Goal: Task Accomplishment & Management: Manage account settings

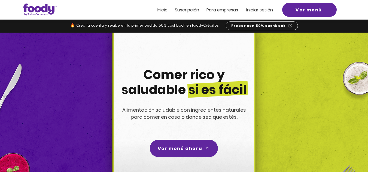
click at [257, 9] on span "Iniciar sesión" at bounding box center [259, 10] width 27 height 6
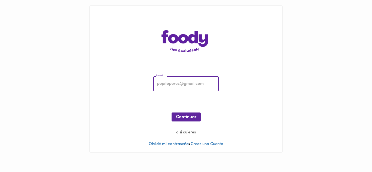
click at [175, 87] on input "email" at bounding box center [185, 84] width 65 height 15
type input "tatianasilvabarrera@gmail.com"
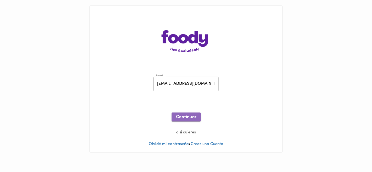
click at [185, 117] on span "Continuar" at bounding box center [186, 117] width 20 height 5
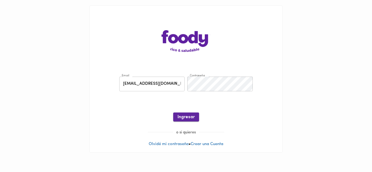
click at [188, 117] on span "Ingresar" at bounding box center [185, 117] width 17 height 5
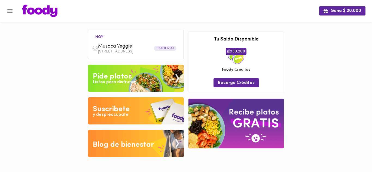
click at [94, 49] on img at bounding box center [95, 48] width 6 height 6
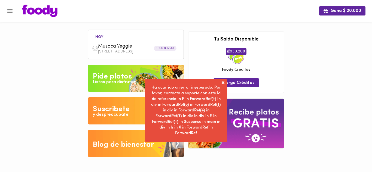
click at [223, 81] on span at bounding box center [222, 82] width 5 height 5
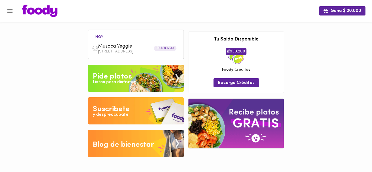
click at [140, 51] on p "Carrera 9 # 77-67 Oficina 203" at bounding box center [139, 52] width 82 height 4
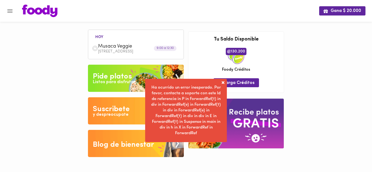
click at [222, 82] on span at bounding box center [222, 82] width 5 height 5
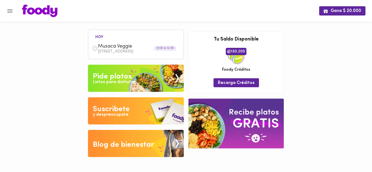
click at [120, 56] on div "Musaca Veggie Carrera 9 # 77-67 Oficina 203" at bounding box center [136, 49] width 90 height 16
click at [95, 50] on img at bounding box center [95, 48] width 6 height 6
click at [9, 11] on icon "Menu" at bounding box center [9, 11] width 5 height 4
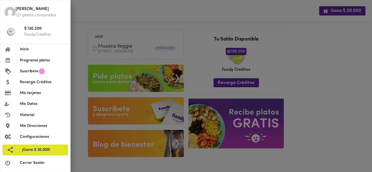
click at [331, 81] on div at bounding box center [186, 86] width 372 height 172
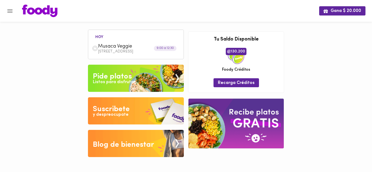
click at [116, 51] on p "Carrera 9 # 77-67 Oficina 203" at bounding box center [139, 52] width 82 height 4
click at [11, 10] on icon "Menu" at bounding box center [10, 11] width 7 height 7
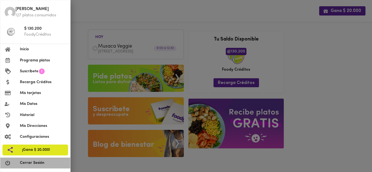
click at [30, 164] on span "Cerrar Sesión" at bounding box center [43, 163] width 46 height 6
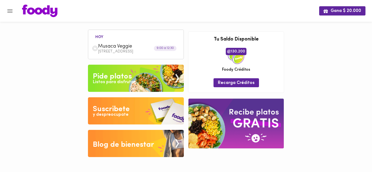
click at [145, 55] on div "Musaca Veggie Carrera 9 # 77-67 Oficina 203" at bounding box center [136, 49] width 90 height 16
click at [152, 52] on p "Carrera 9 # 77-67 Oficina 203" at bounding box center [139, 52] width 82 height 4
click at [8, 10] on icon "Menu" at bounding box center [10, 11] width 7 height 7
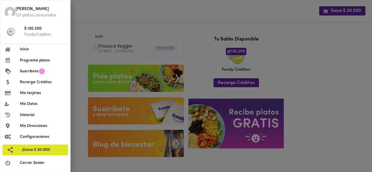
click at [30, 162] on span "Cerrar Sesión" at bounding box center [43, 163] width 46 height 6
